Goal: Task Accomplishment & Management: Complete application form

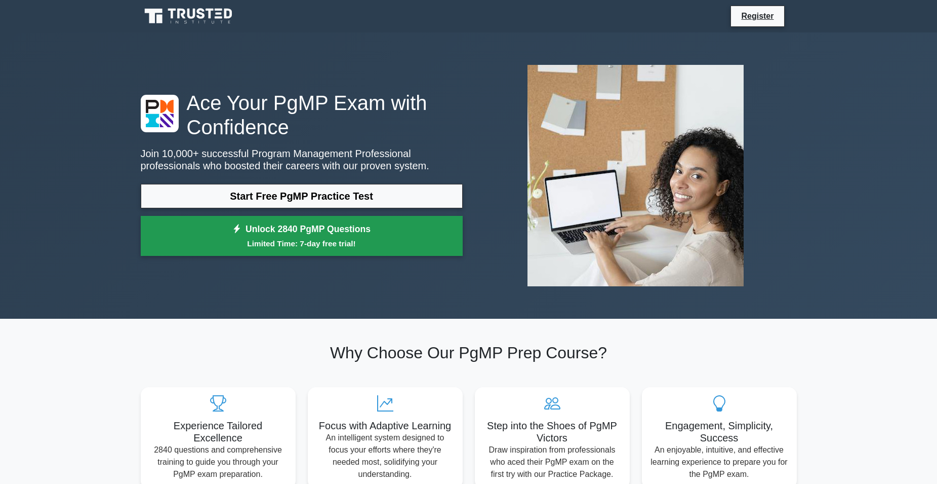
click at [346, 228] on link "Unlock 2840 PgMP Questions Limited Time: 7-day free trial!" at bounding box center [302, 236] width 322 height 41
click at [321, 233] on link "Unlock 10220 PMP Questions Limited Time: 7-day free trial!" at bounding box center [302, 236] width 322 height 41
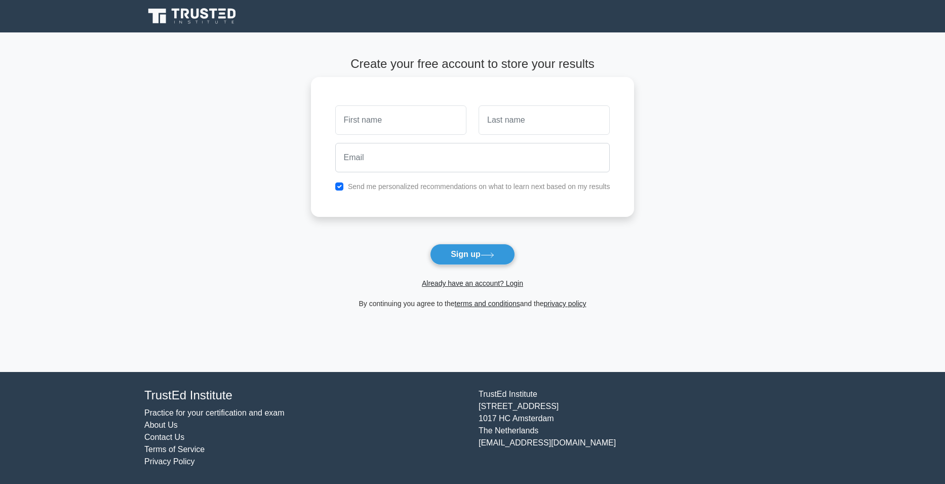
click at [391, 115] on input "text" at bounding box center [400, 119] width 131 height 29
type input "kaustubh"
type input "Dusane"
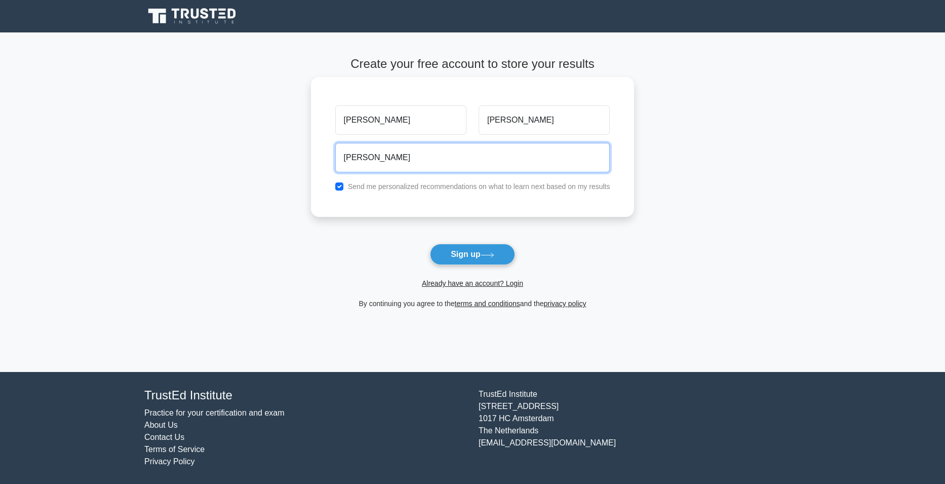
type input "kaustubhdusane.office@gmail.com"
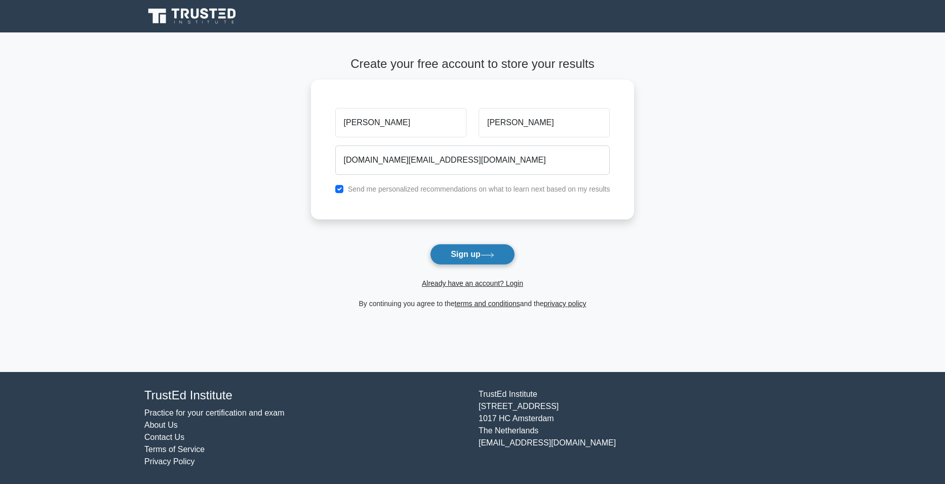
click at [469, 261] on button "Sign up" at bounding box center [472, 254] width 85 height 21
